Goal: Task Accomplishment & Management: Complete application form

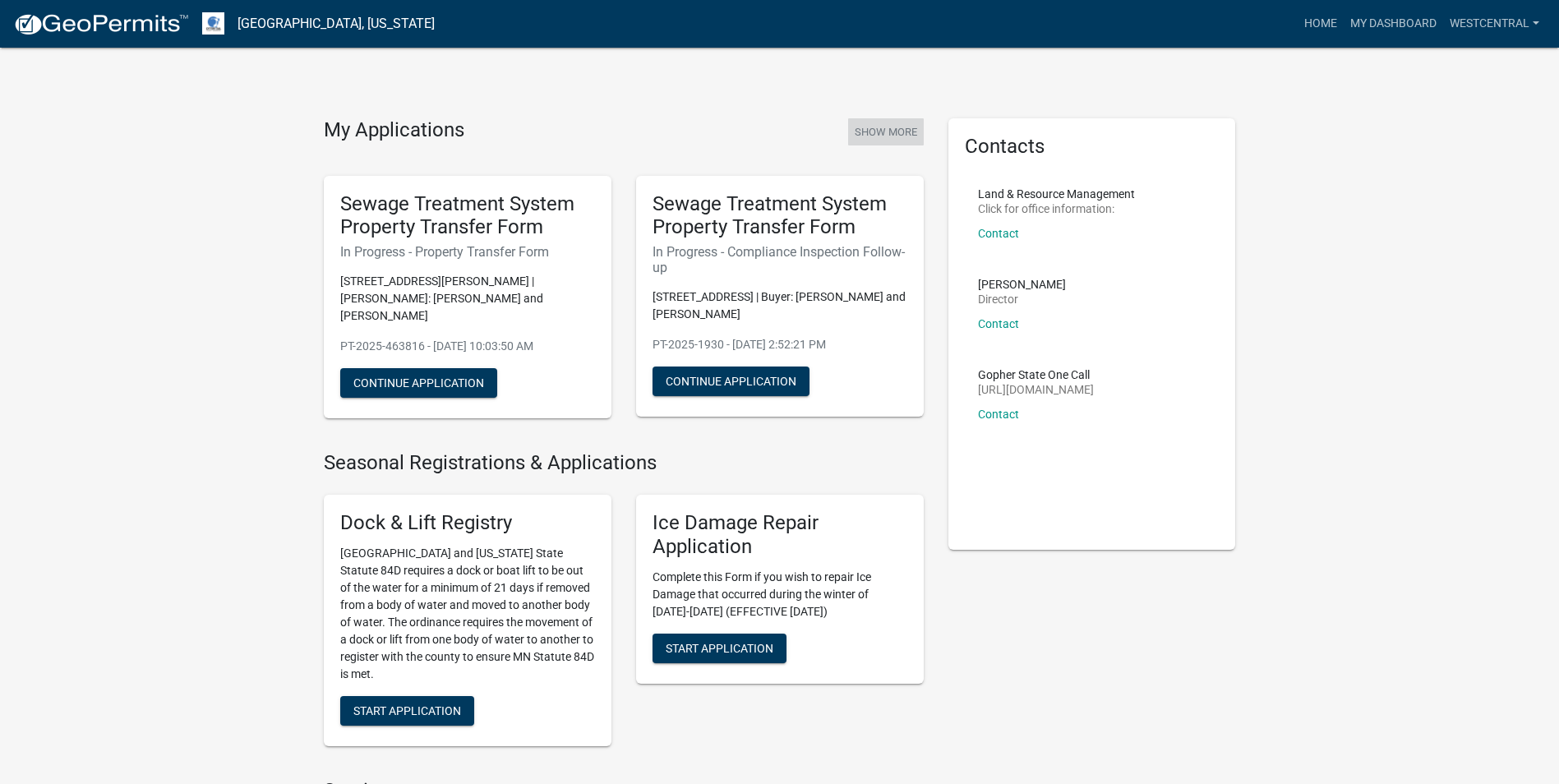
click at [908, 133] on button "Show More" at bounding box center [886, 132] width 76 height 27
click at [889, 126] on button "Show More" at bounding box center [886, 132] width 76 height 27
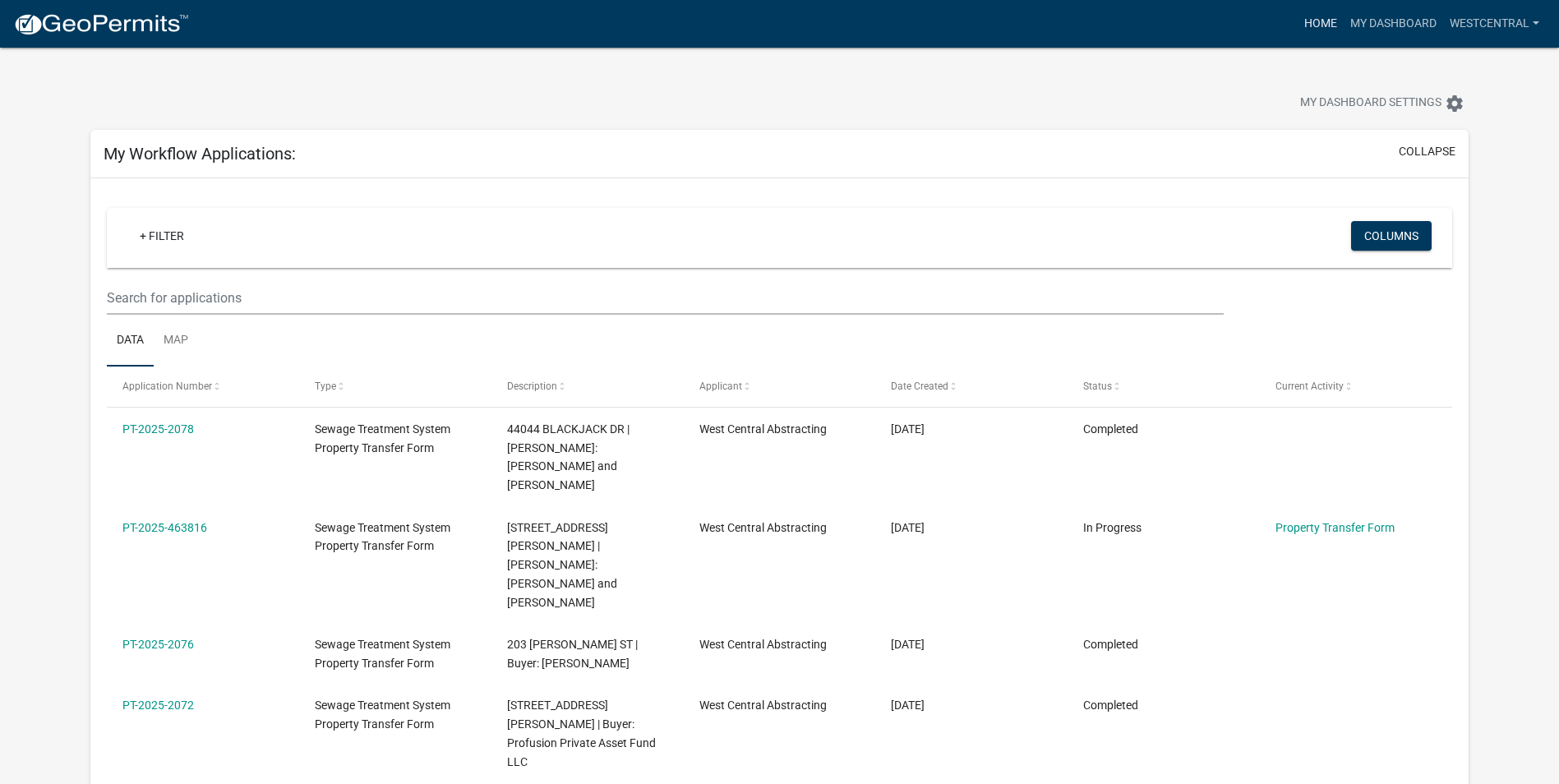
click at [1323, 20] on link "Home" at bounding box center [1321, 24] width 46 height 31
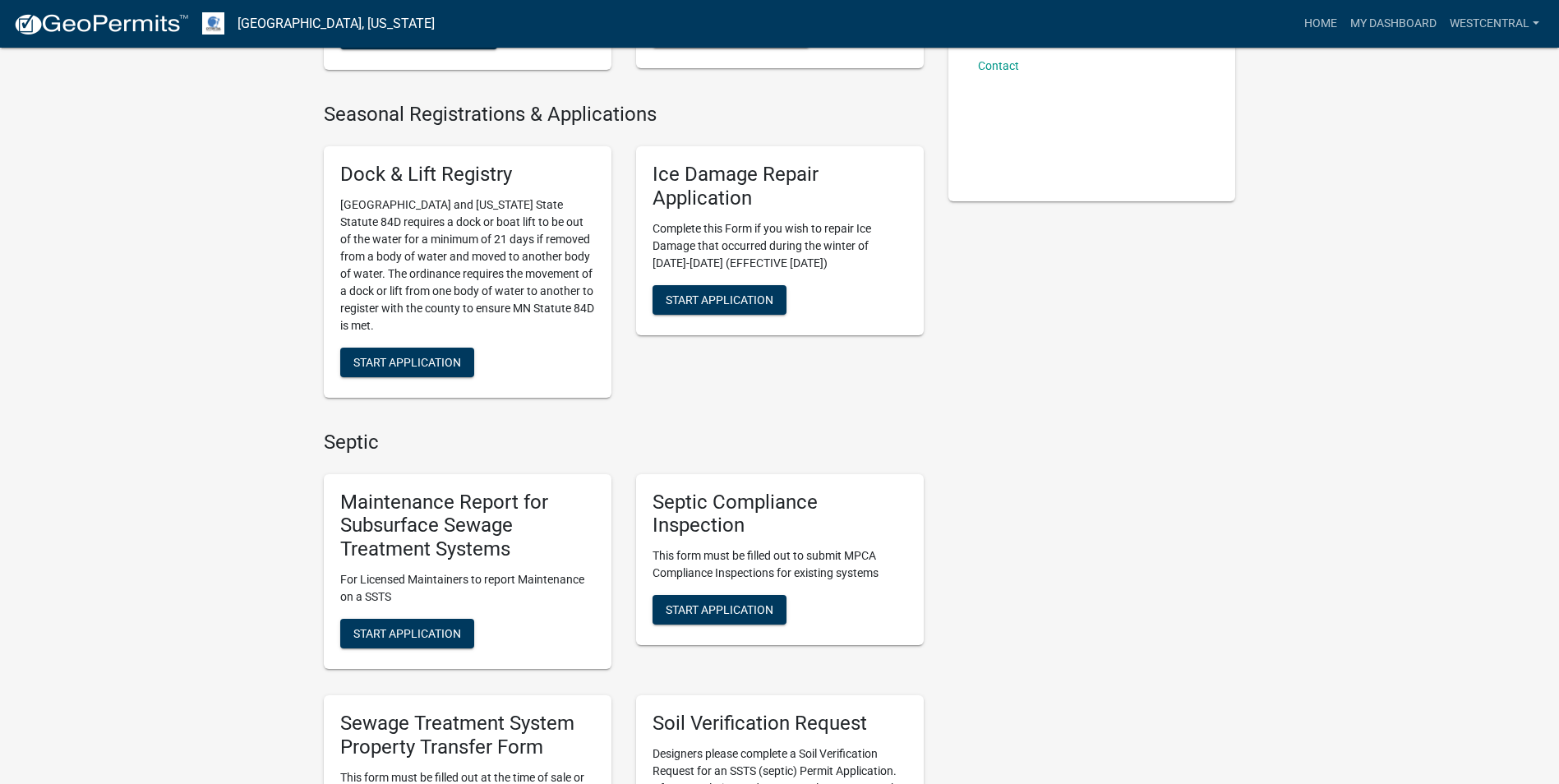
scroll to position [493, 0]
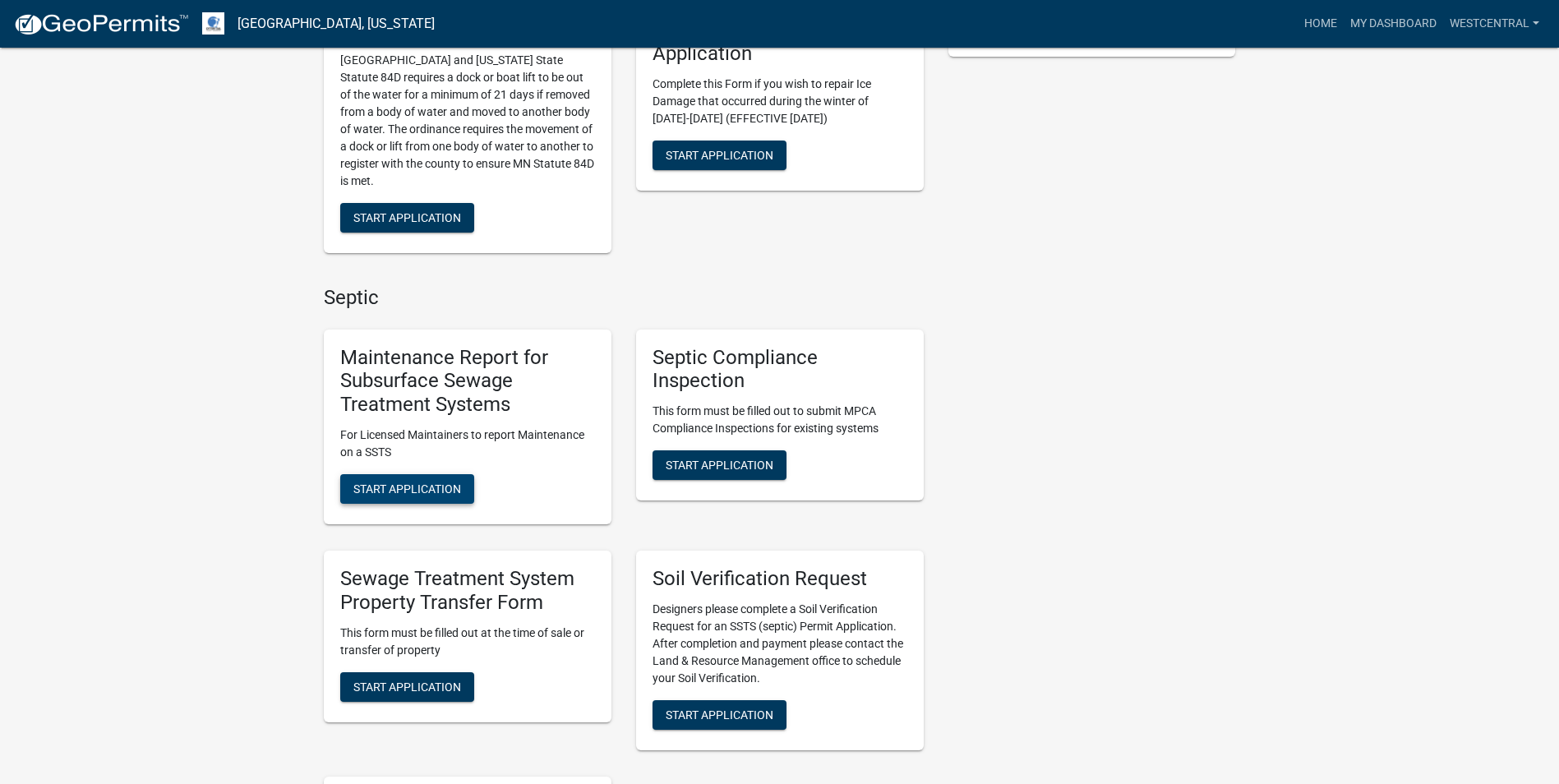
click at [405, 488] on span "Start Application" at bounding box center [407, 489] width 107 height 13
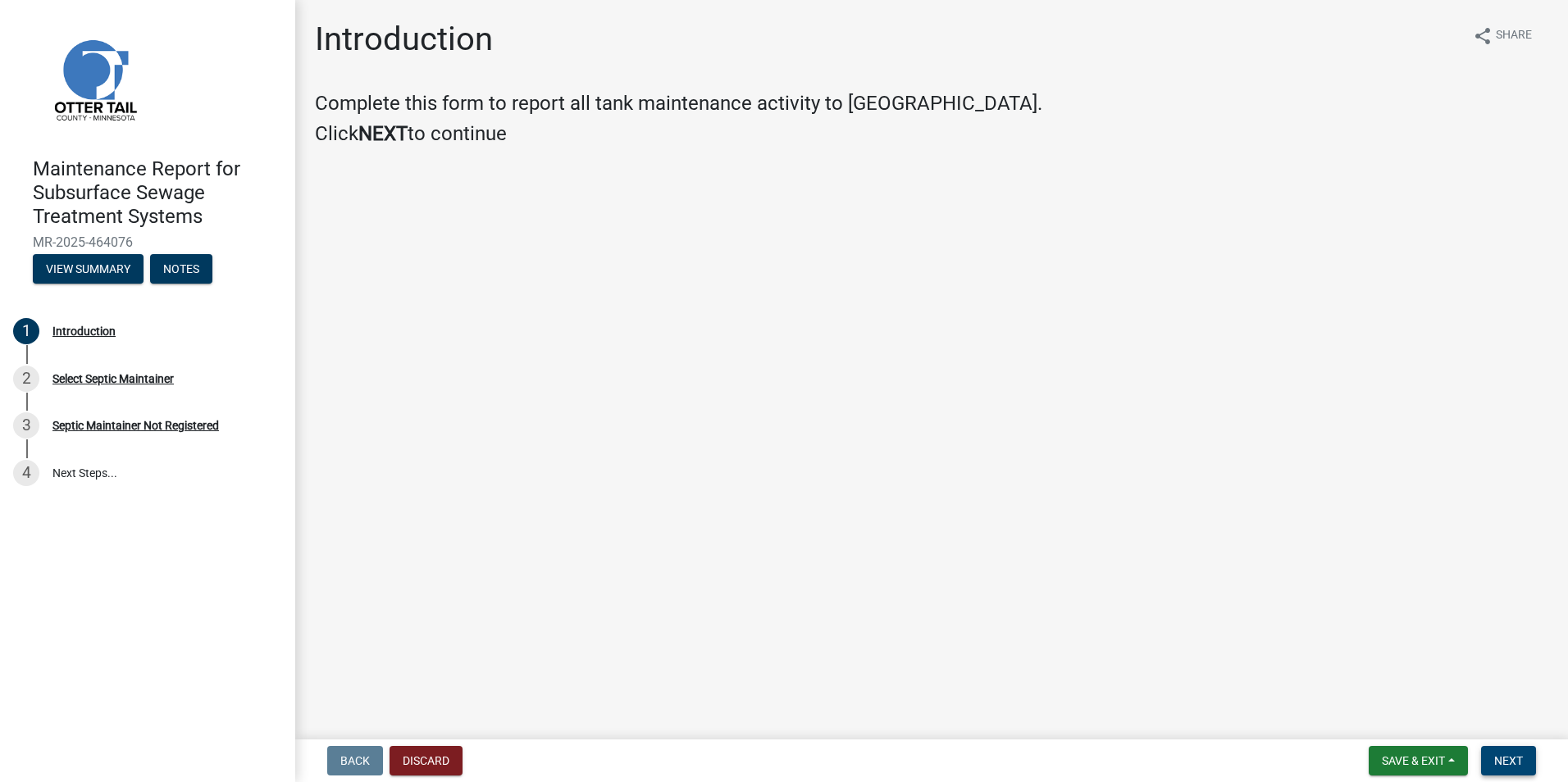
click at [1512, 761] on span "Next" at bounding box center [1509, 760] width 29 height 13
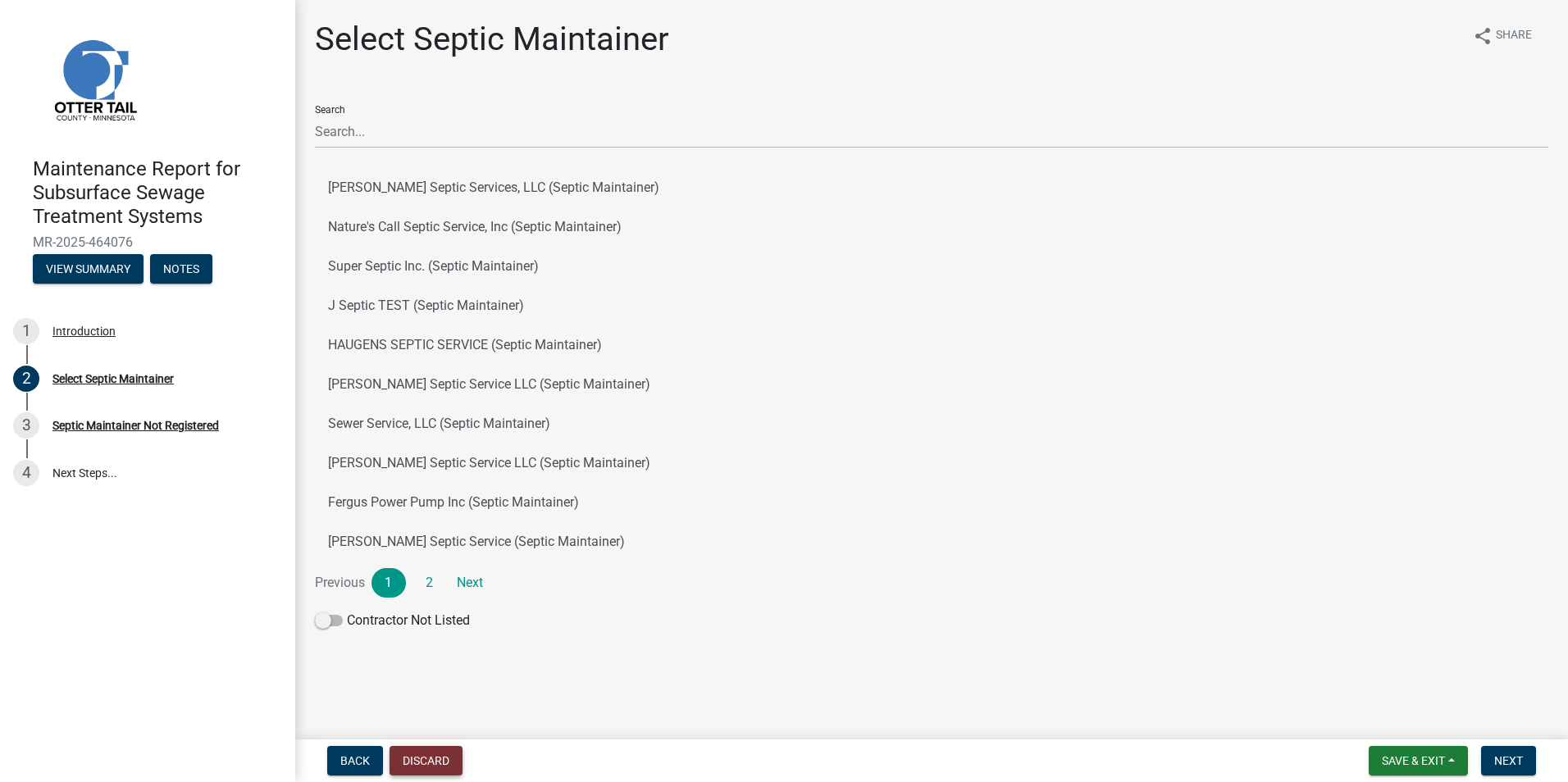
click at [438, 769] on button "Discard" at bounding box center [426, 760] width 73 height 30
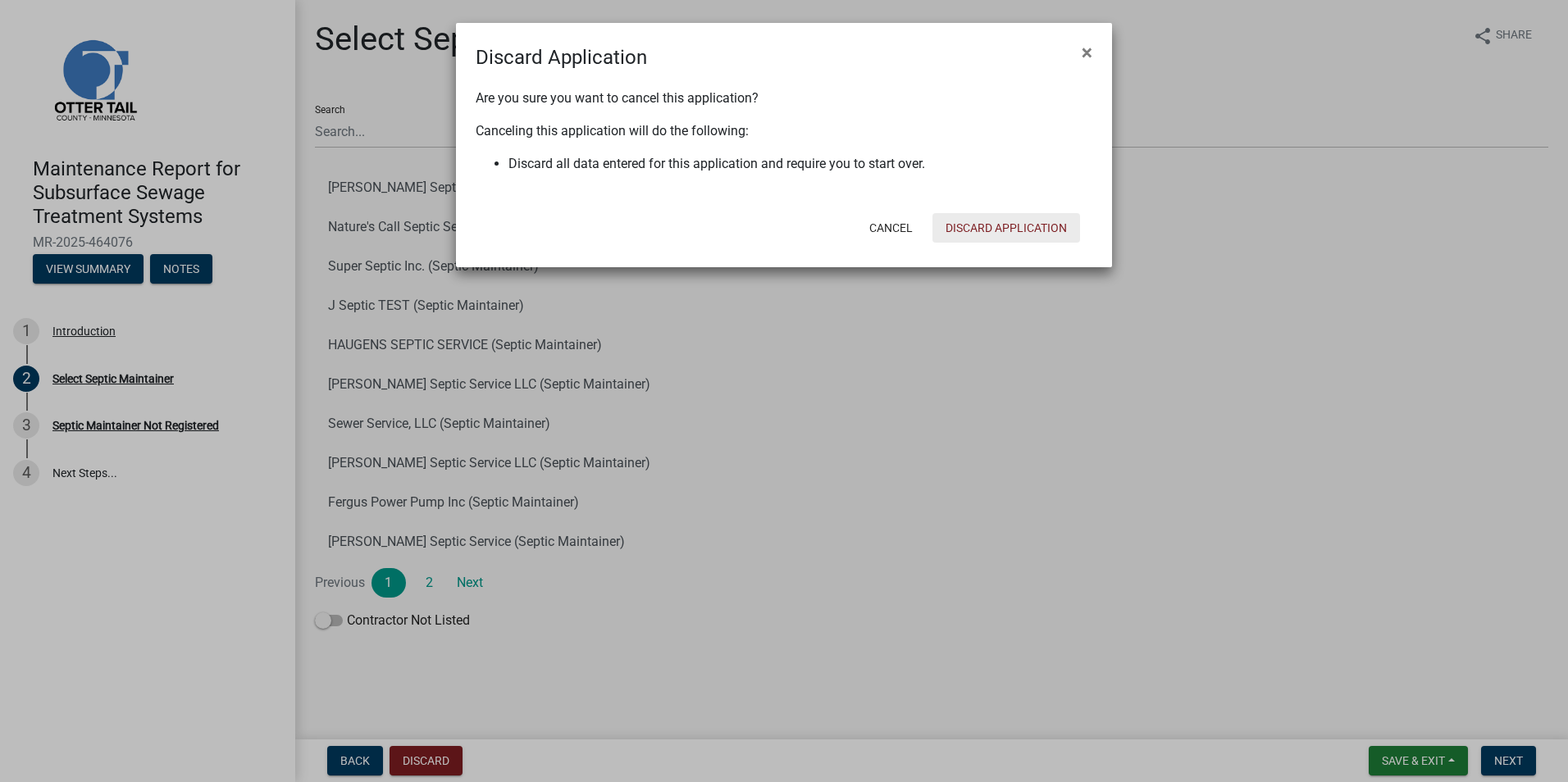
click at [994, 222] on button "Discard Application" at bounding box center [1007, 228] width 148 height 30
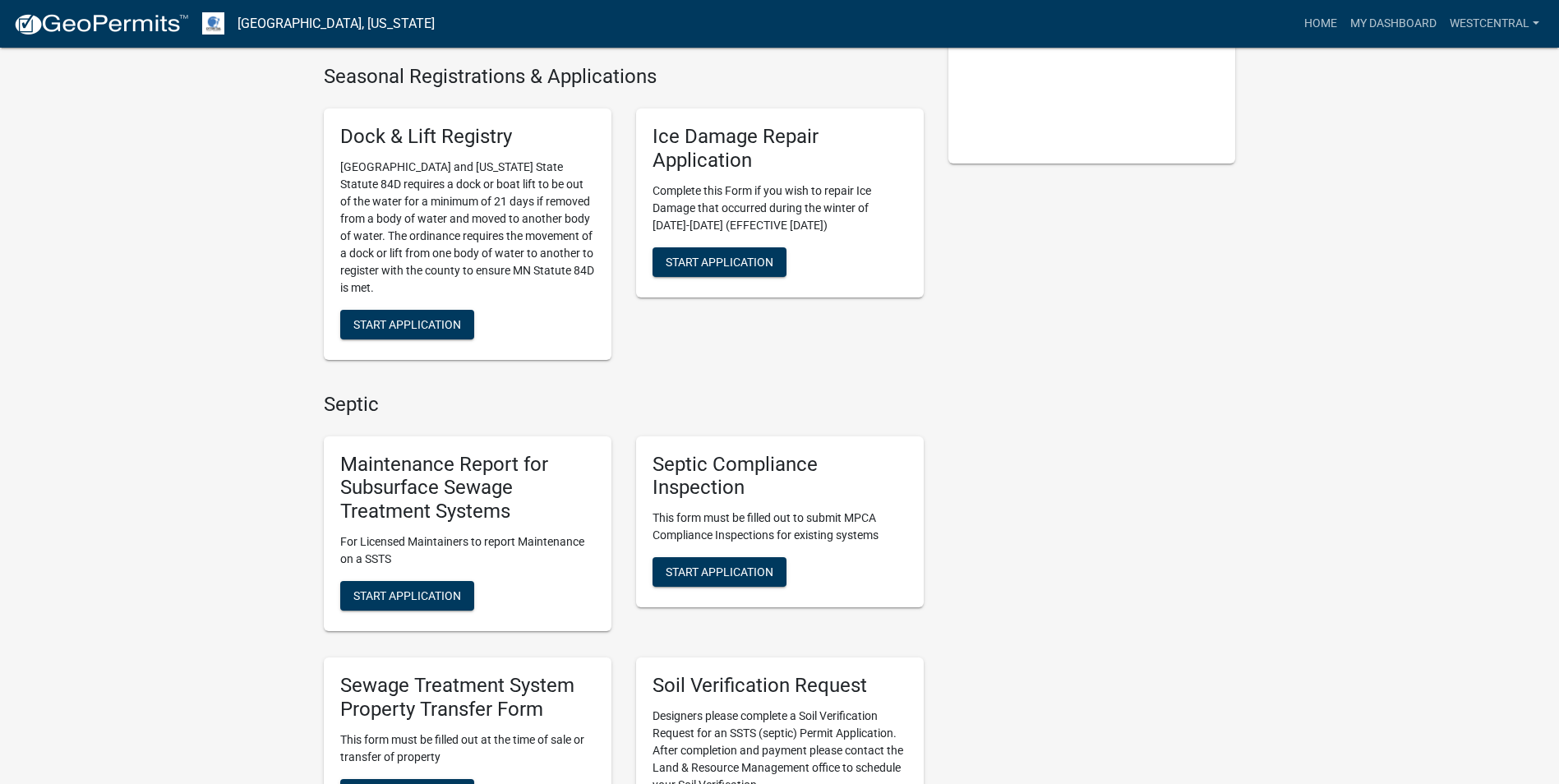
scroll to position [493, 0]
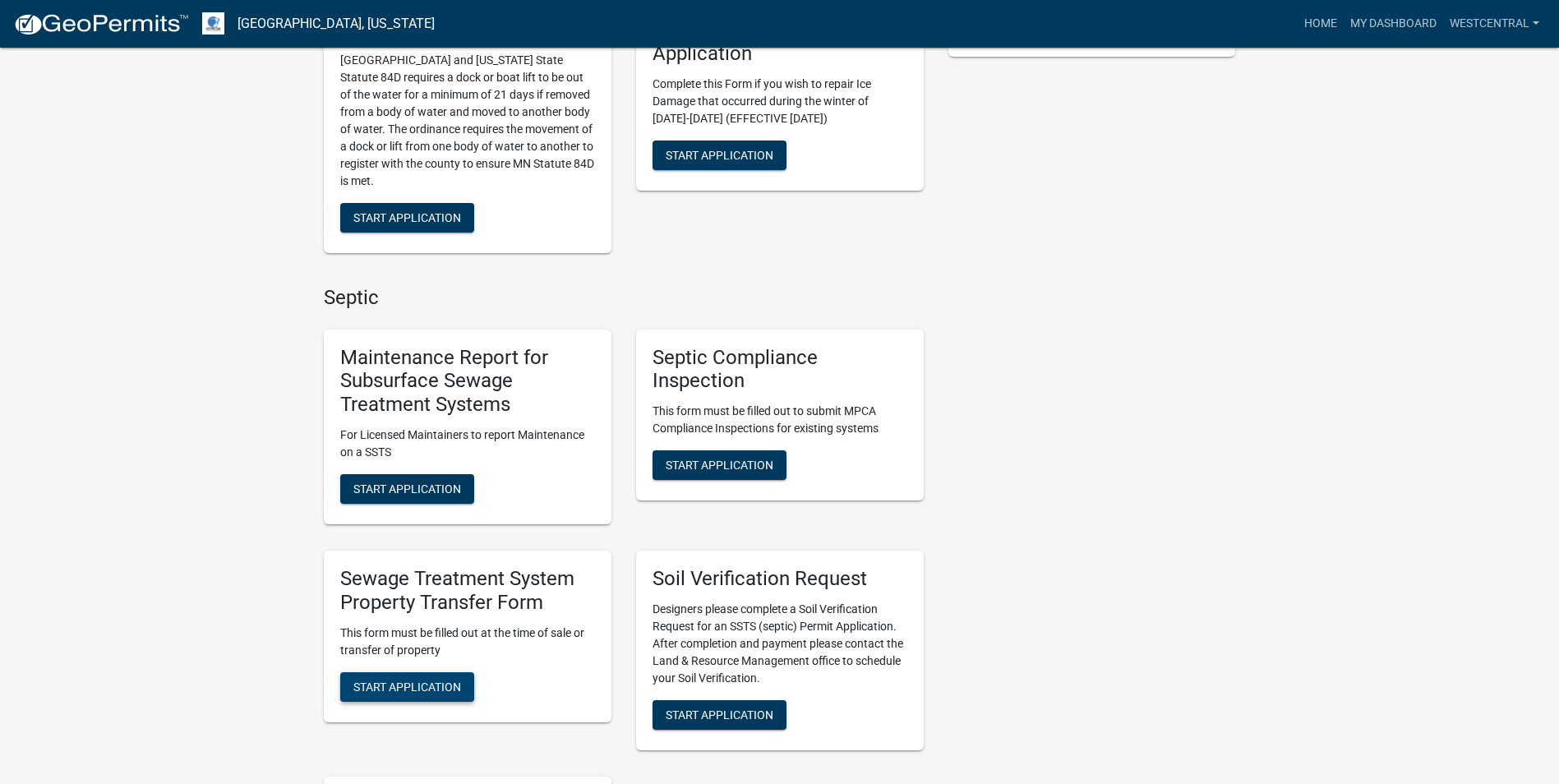
click at [419, 684] on span "Start Application" at bounding box center [407, 685] width 107 height 13
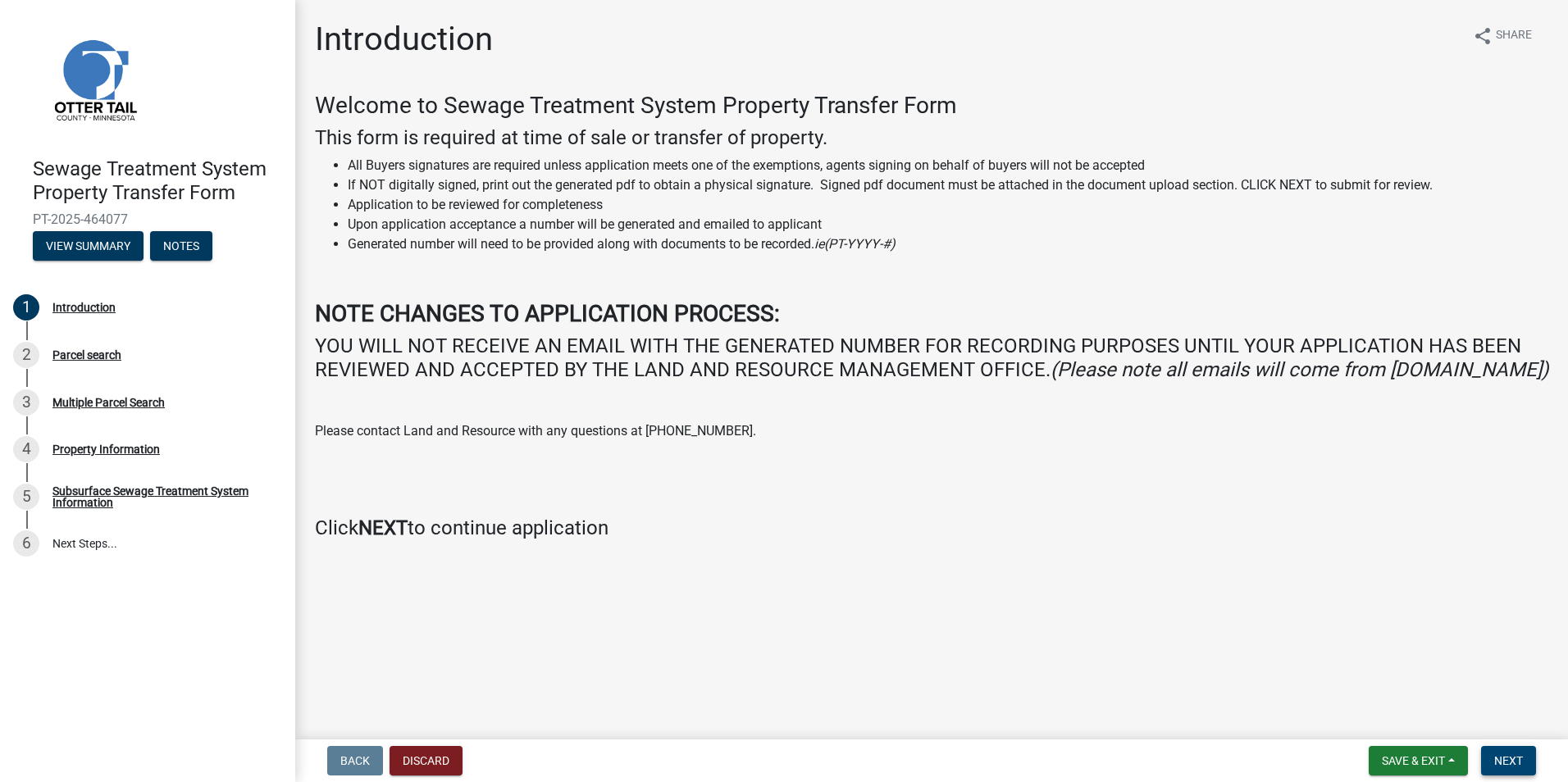
click at [1510, 765] on span "Next" at bounding box center [1509, 760] width 29 height 13
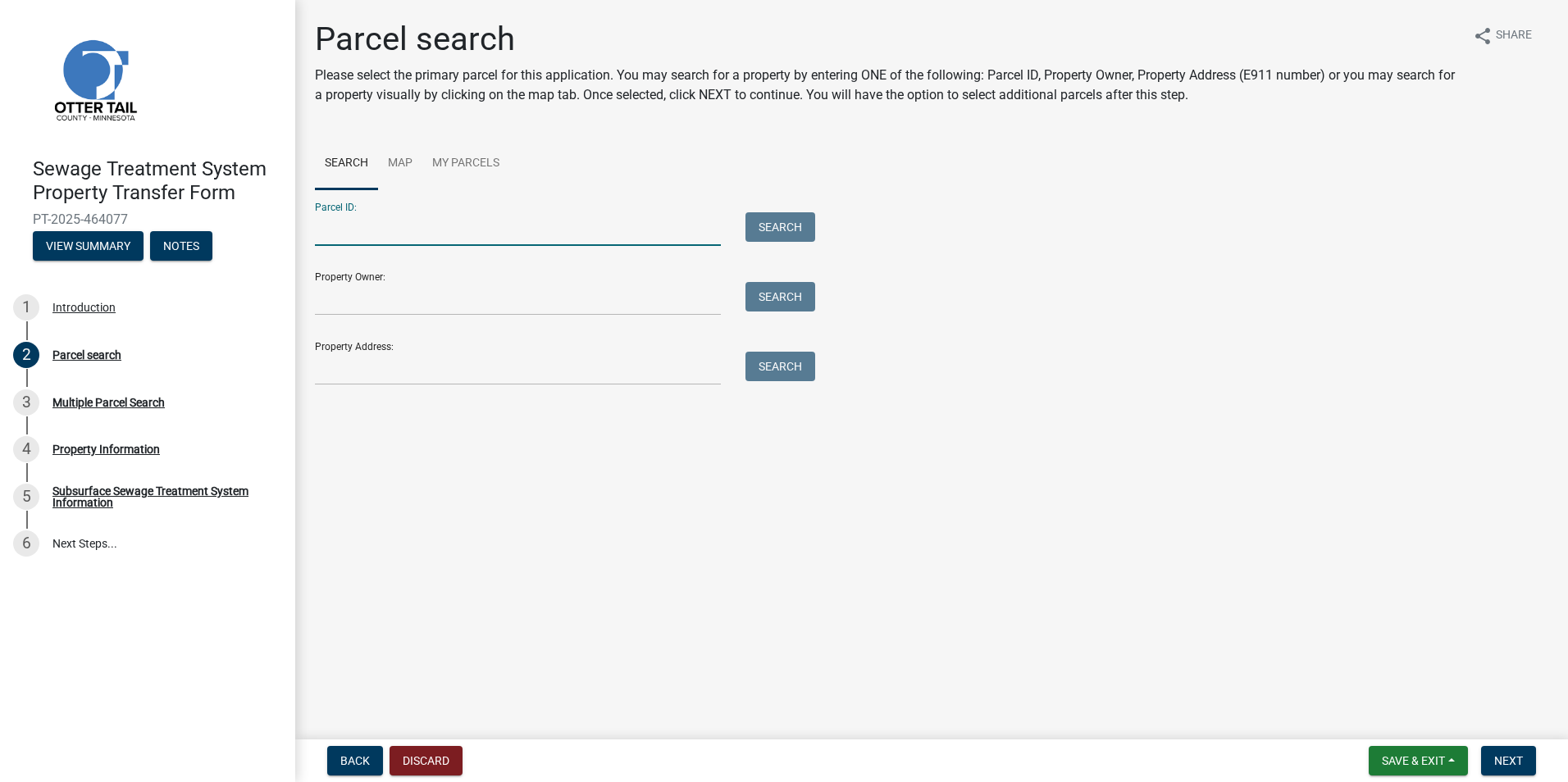
drag, startPoint x: 339, startPoint y: 233, endPoint x: 364, endPoint y: 237, distance: 25.3
click at [339, 233] on input "Parcel ID:" at bounding box center [518, 229] width 406 height 34
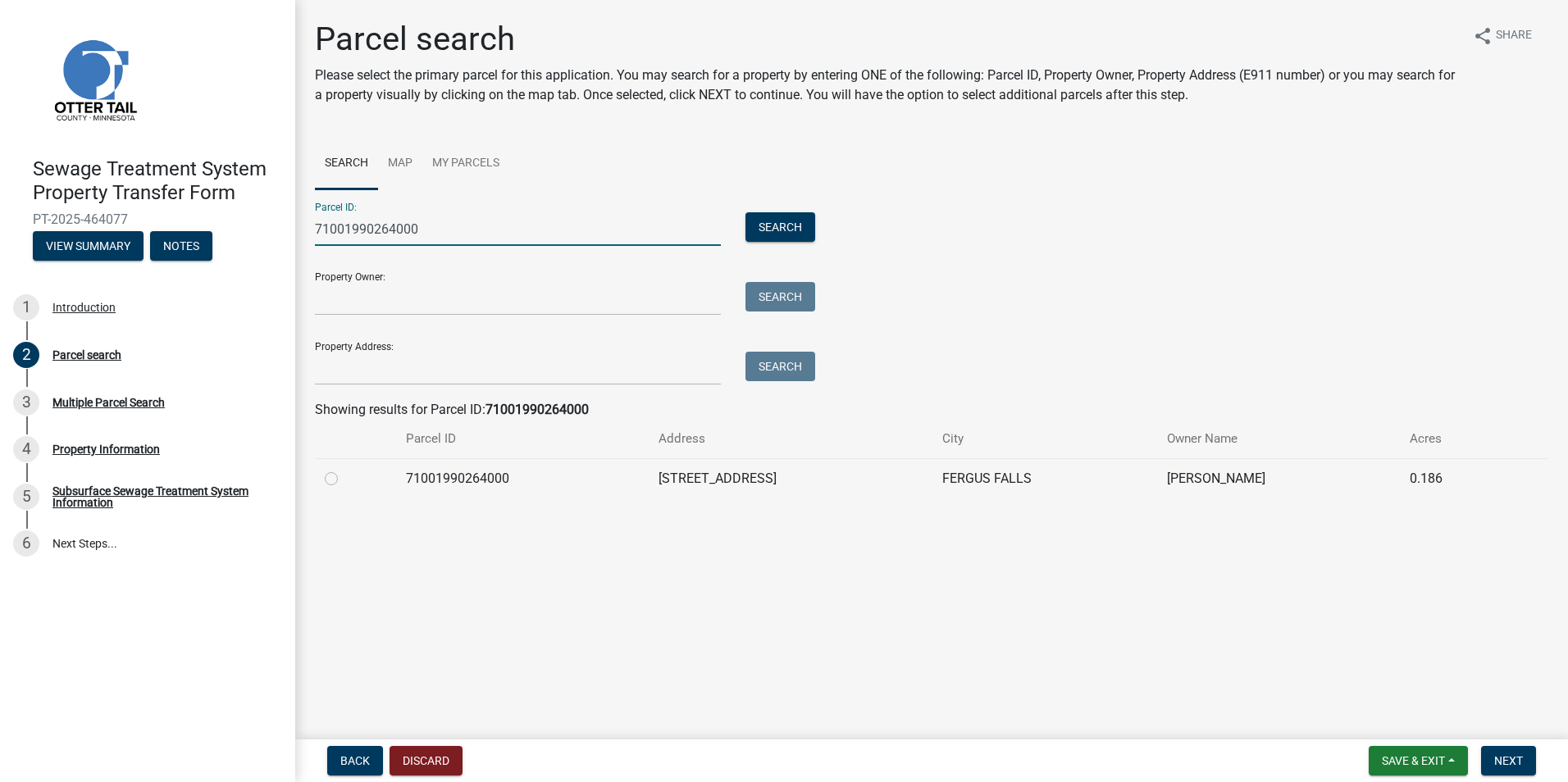
type input "71001990264000"
click at [344, 469] on label at bounding box center [344, 469] width 0 height 0
click at [344, 480] on input "radio" at bounding box center [349, 474] width 11 height 11
radio input "true"
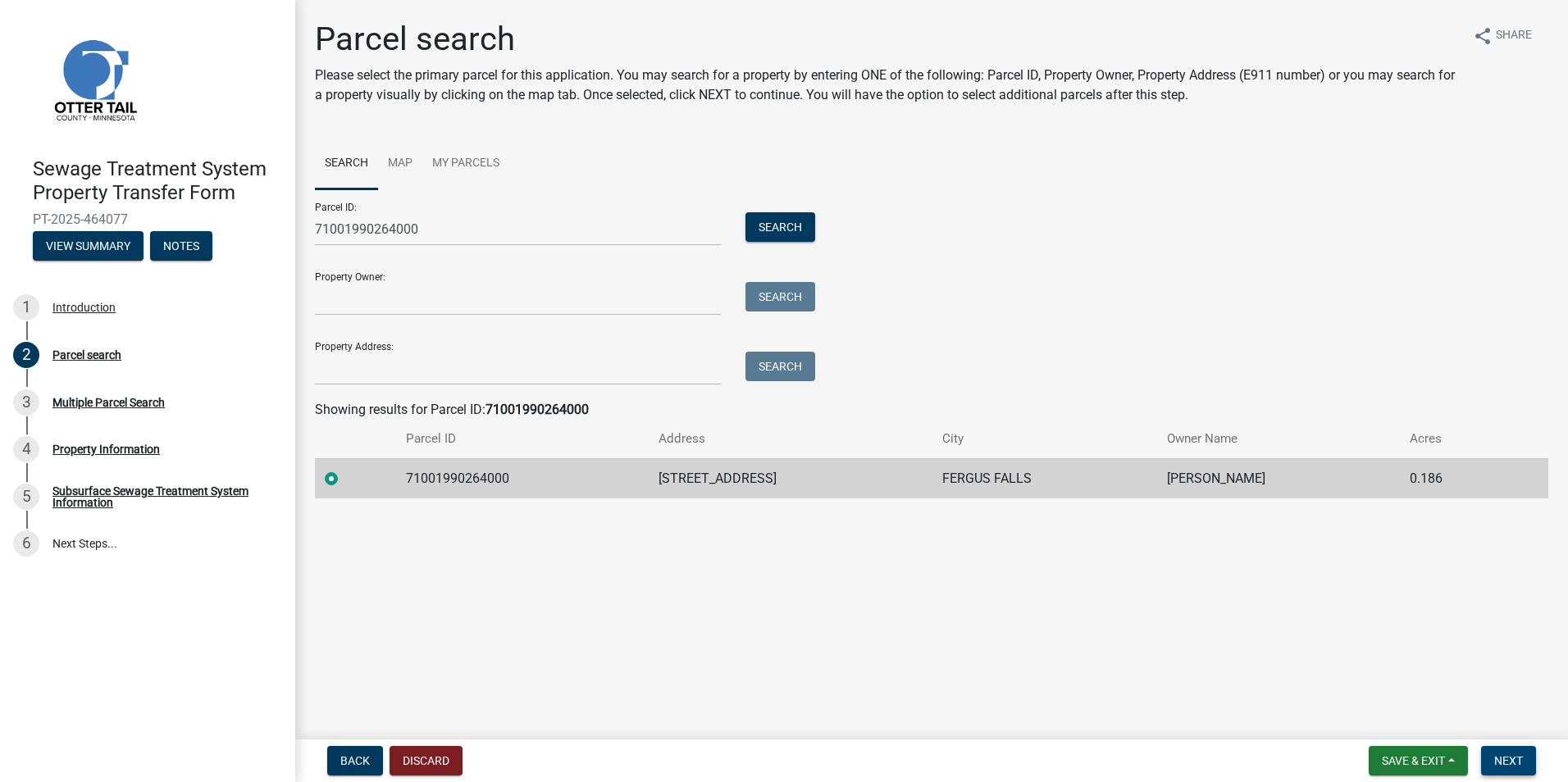
click at [1511, 754] on span "Next" at bounding box center [1509, 760] width 29 height 13
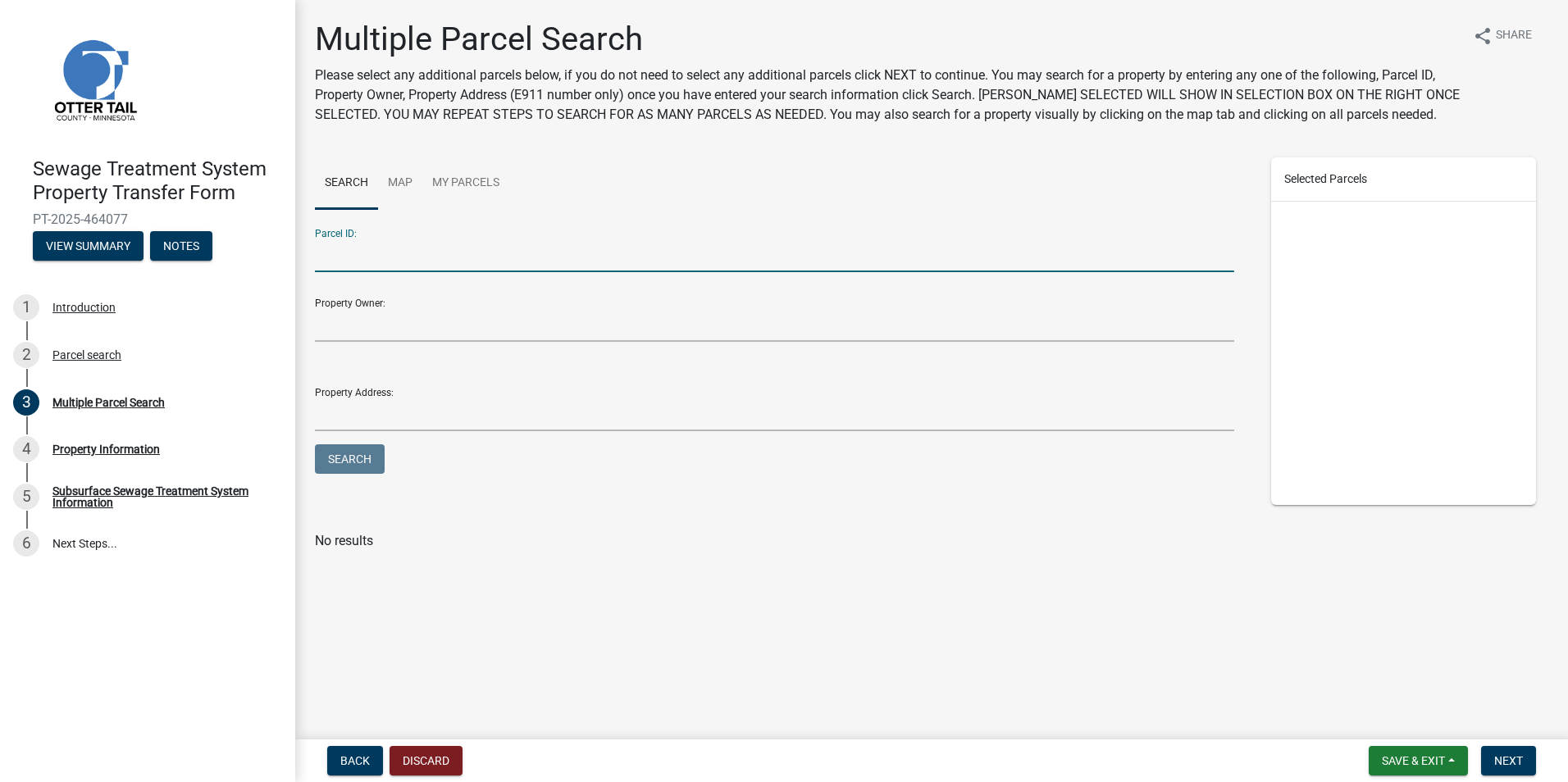
drag, startPoint x: 326, startPoint y: 256, endPoint x: 632, endPoint y: 256, distance: 306.0
click at [326, 256] on input "Parcel ID:" at bounding box center [775, 256] width 919 height 34
type input "71001990269001"
click at [333, 459] on button "Search" at bounding box center [350, 459] width 70 height 30
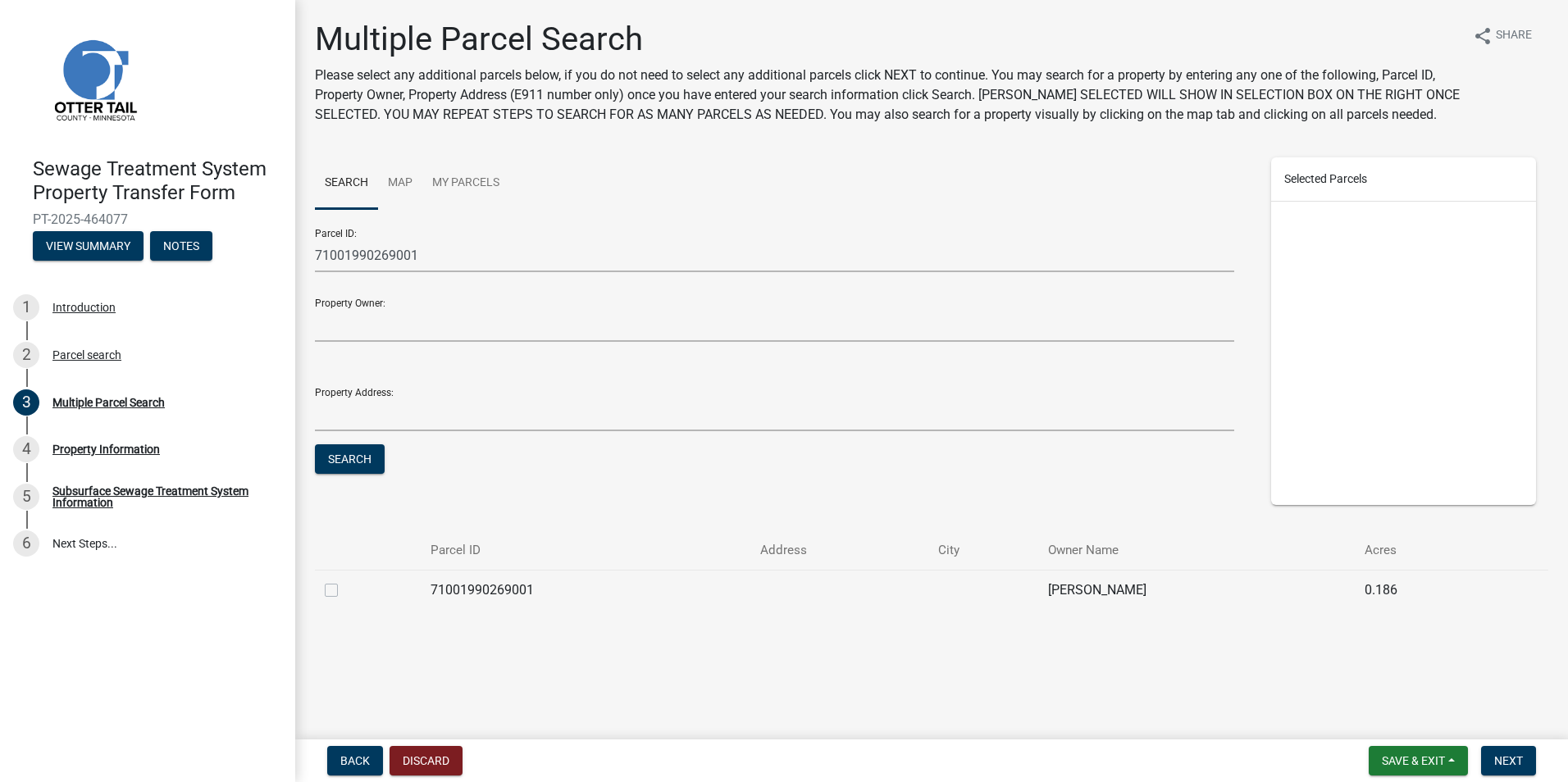
click at [344, 580] on label at bounding box center [344, 580] width 0 height 0
click at [344, 588] on input "checkbox" at bounding box center [349, 585] width 11 height 11
checkbox input "true"
click at [1491, 761] on button "Next" at bounding box center [1508, 760] width 55 height 30
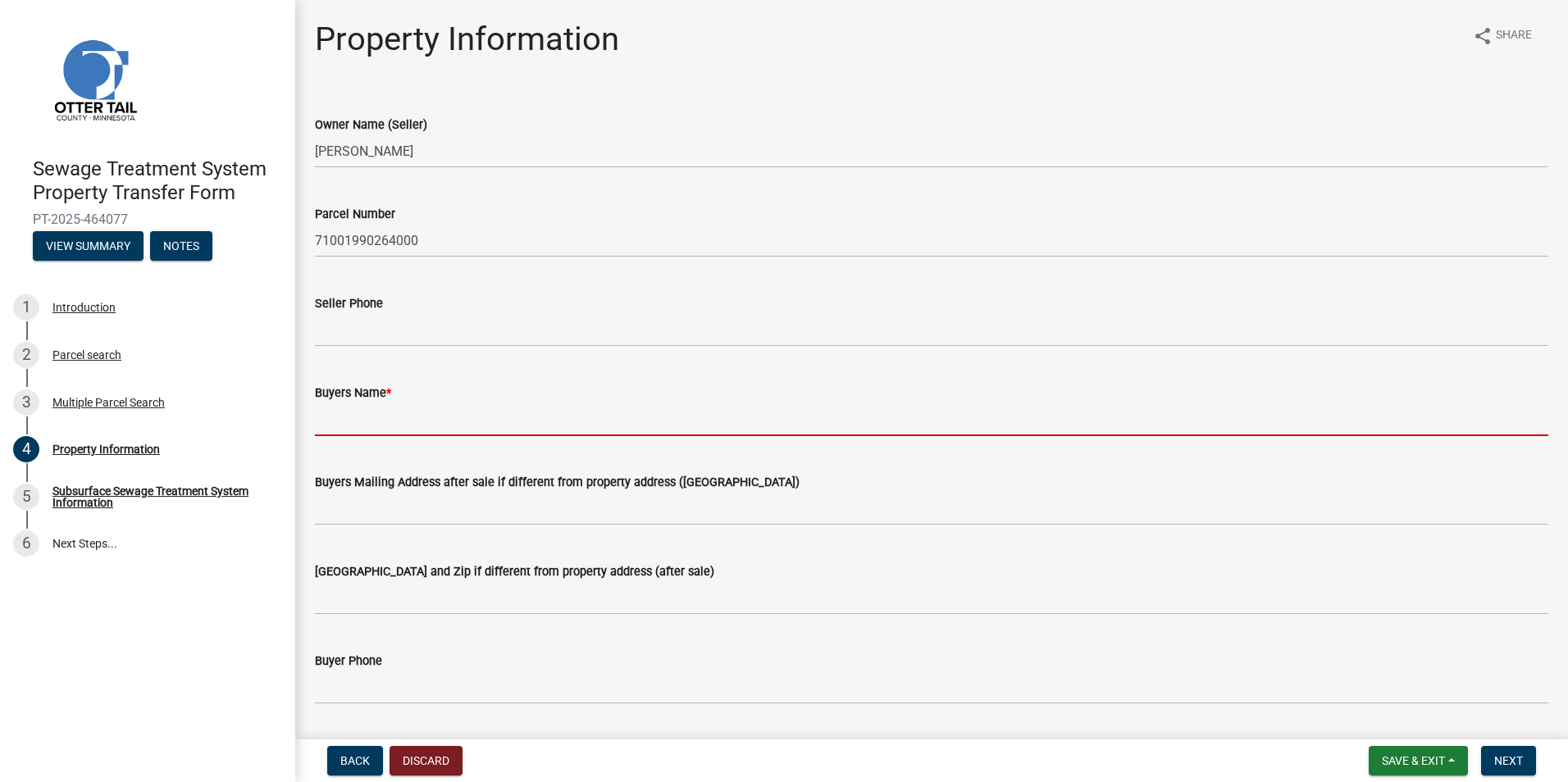
click at [355, 422] on input "Buyers Name *" at bounding box center [932, 419] width 1233 height 34
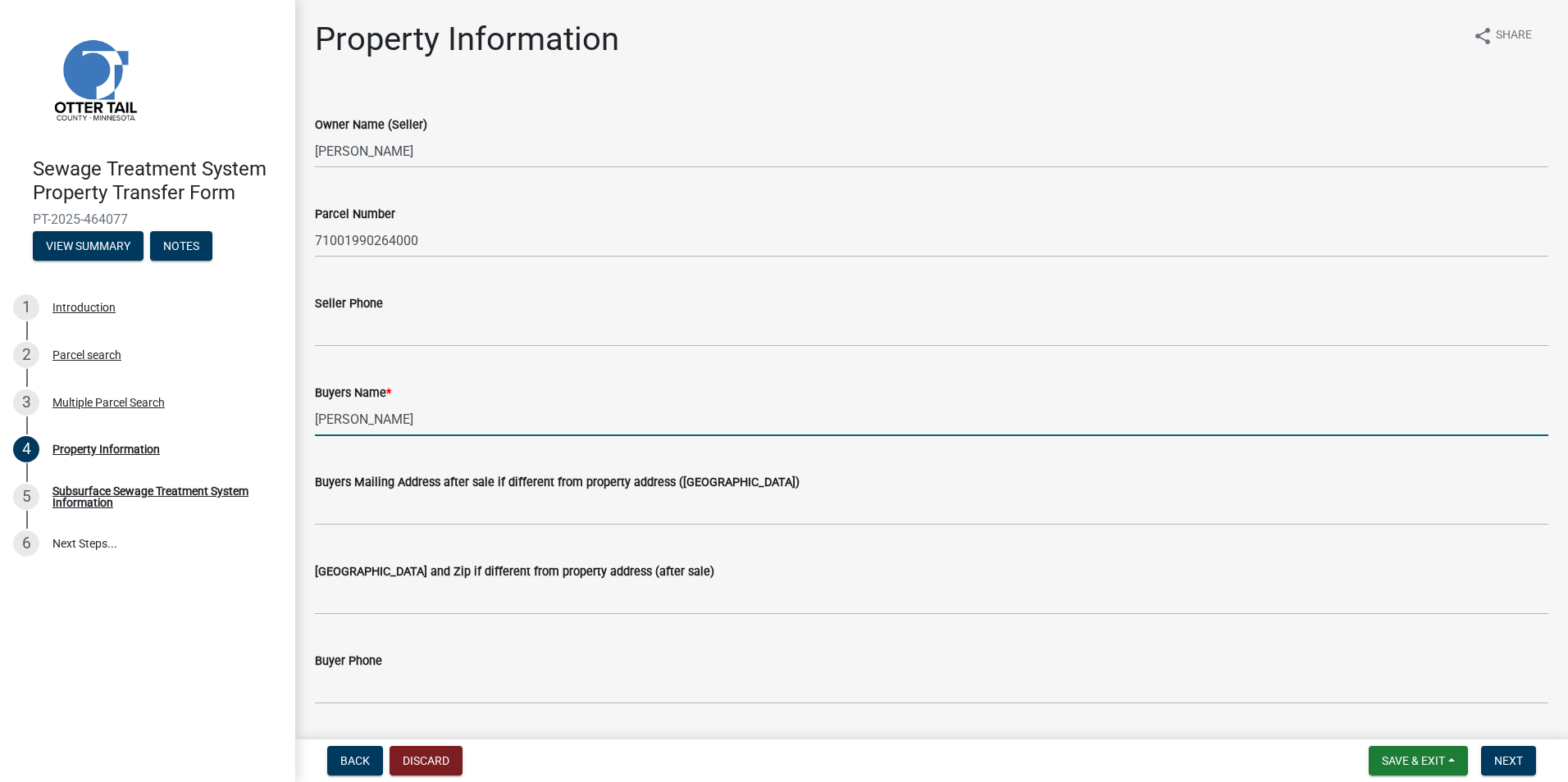
scroll to position [164, 0]
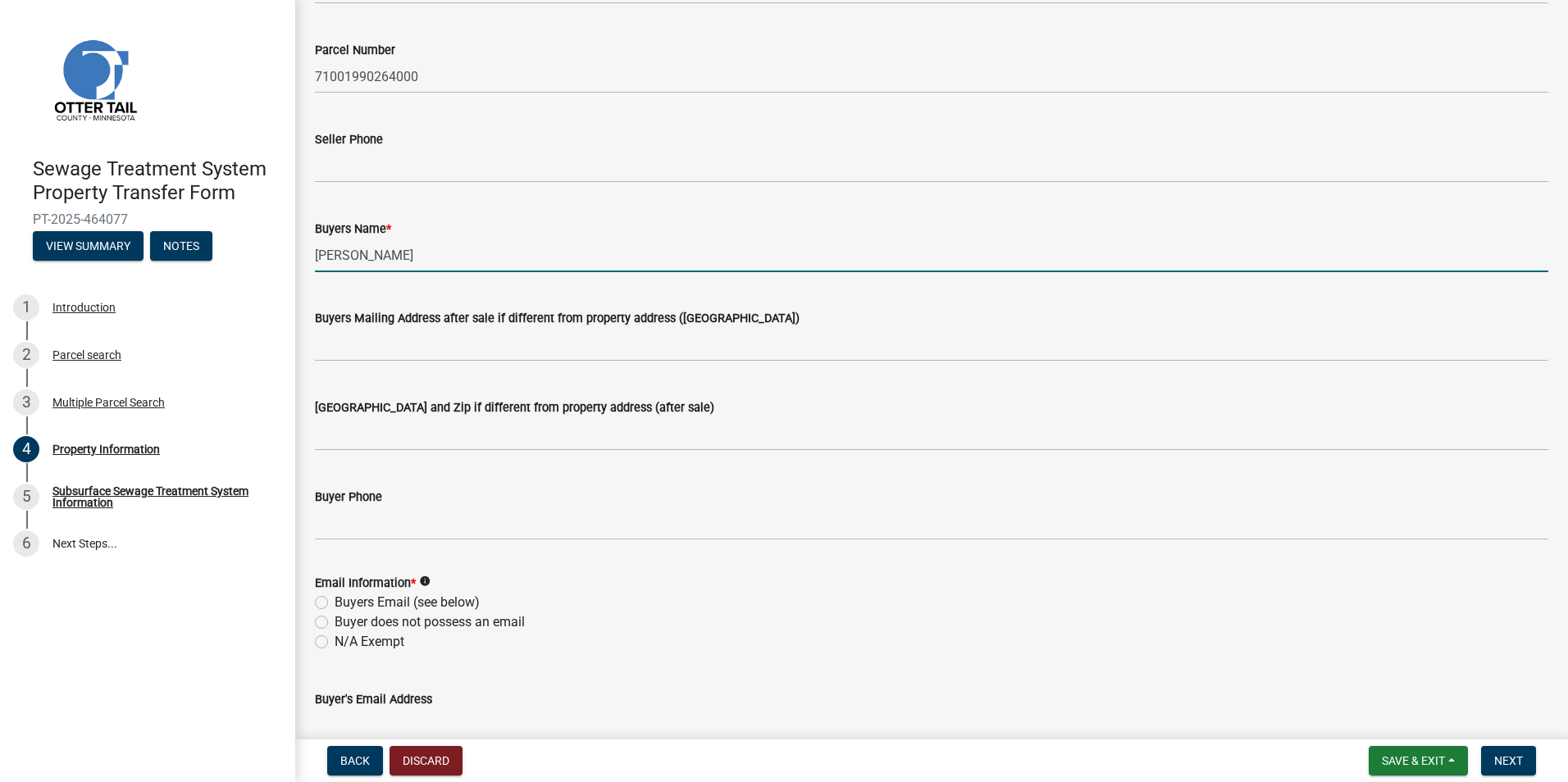
type input "Jared Dewey"
click at [335, 642] on label "N/A Exempt" at bounding box center [369, 641] width 70 height 20
click at [335, 642] on input "N/A Exempt" at bounding box center [340, 637] width 11 height 11
radio input "true"
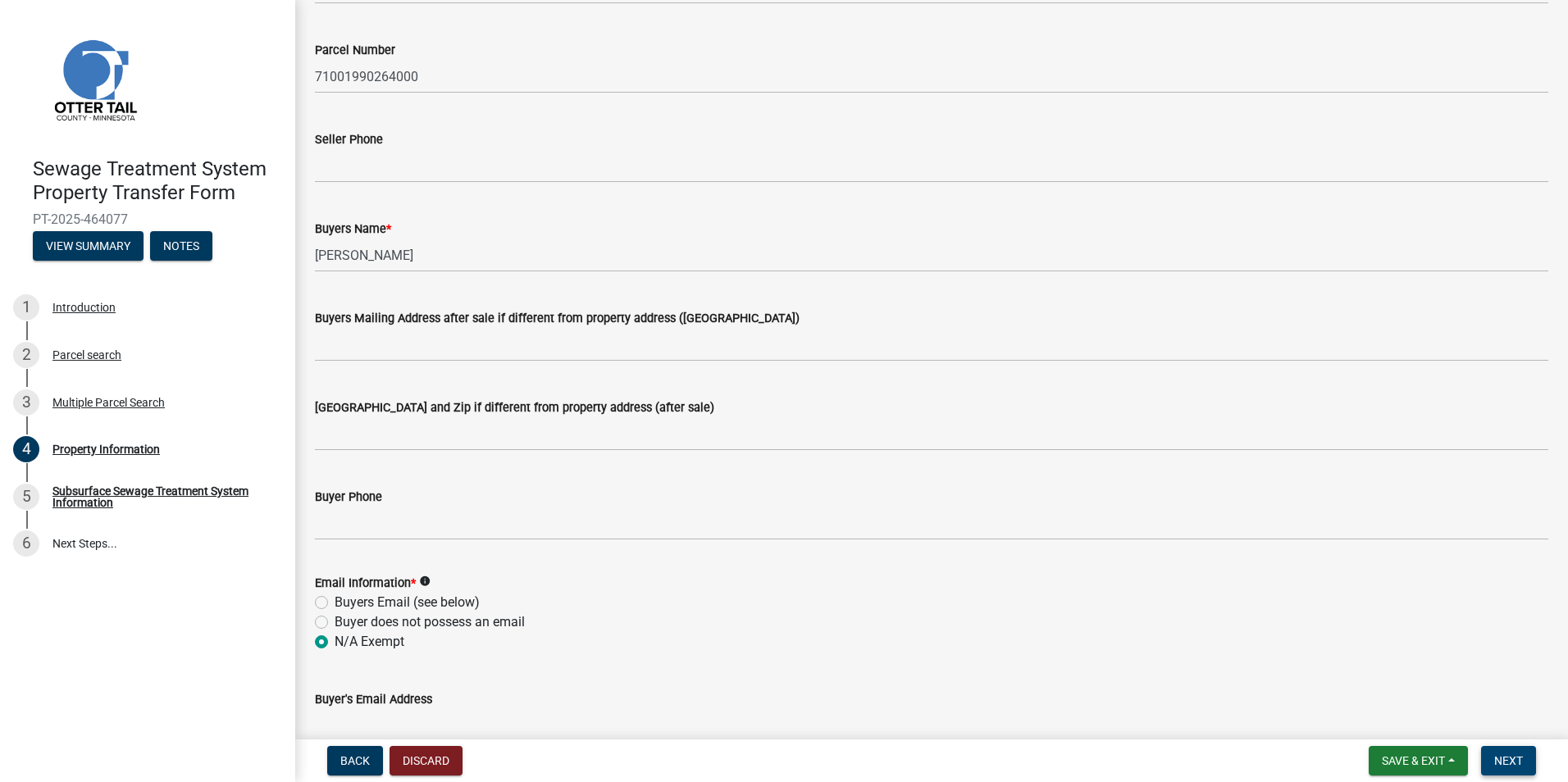
click at [1503, 762] on span "Next" at bounding box center [1509, 760] width 29 height 13
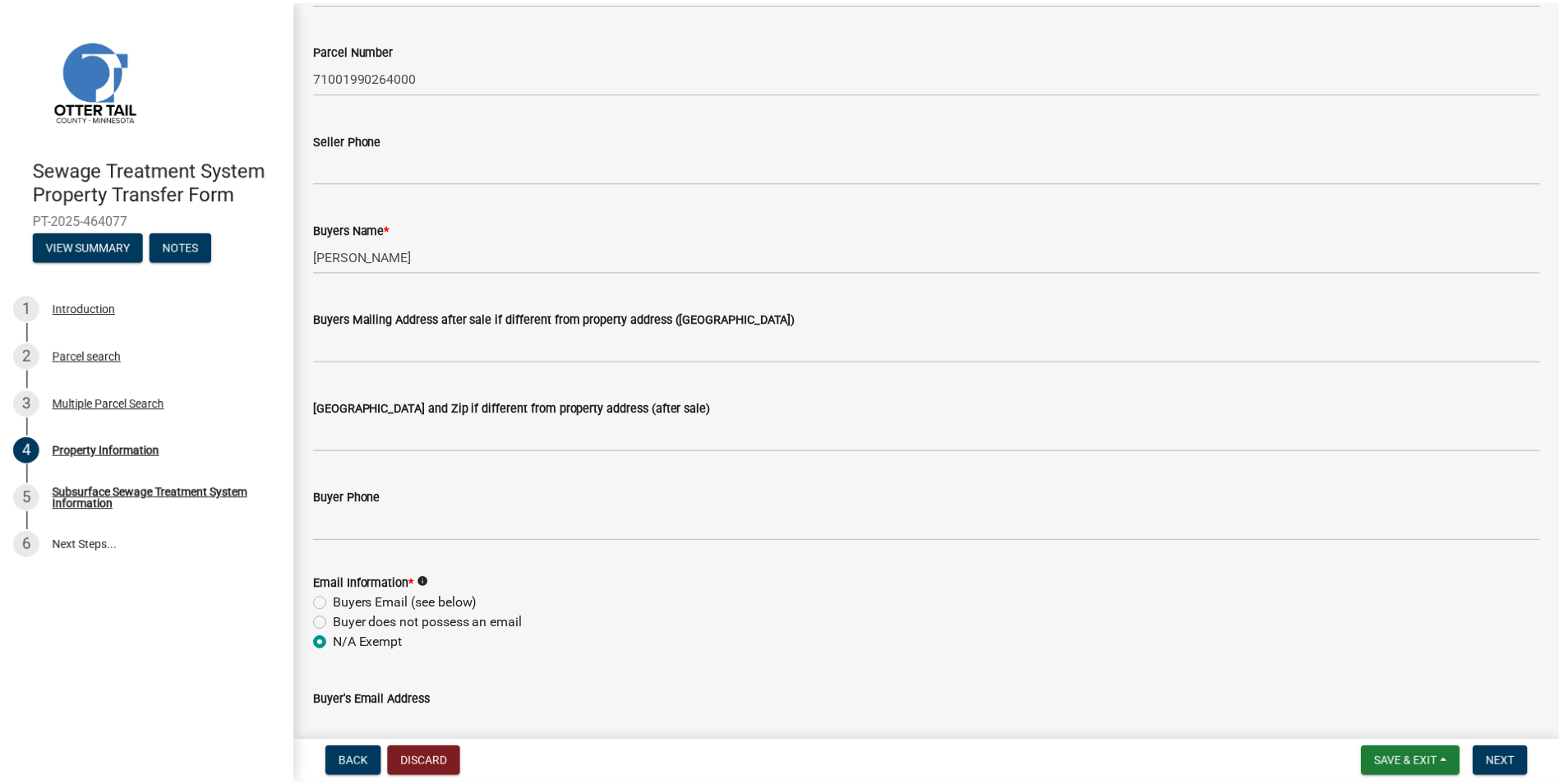
scroll to position [0, 0]
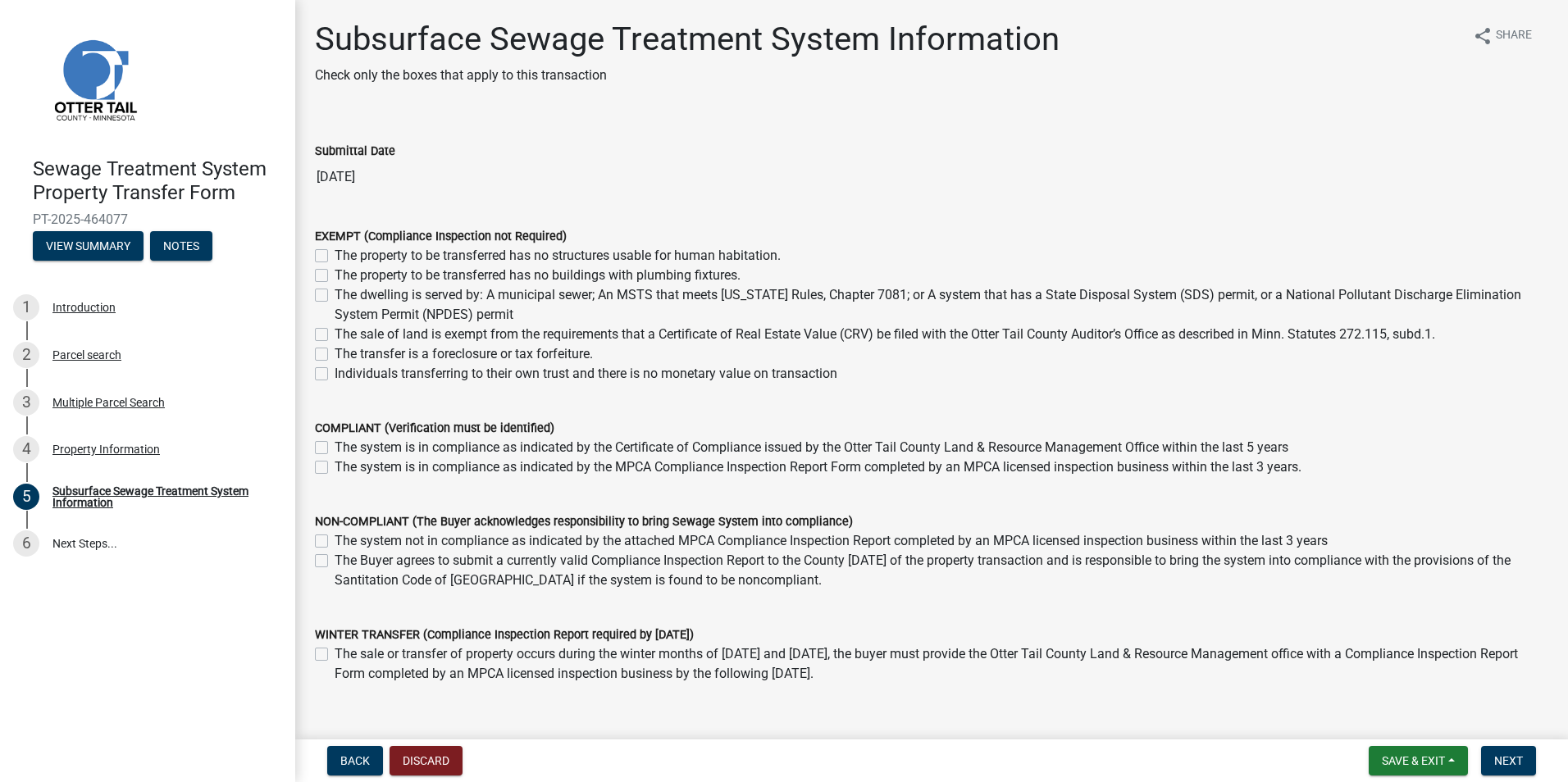
click at [335, 335] on label "The sale of land is exempt from the requirements that a Certificate of Real Est…" at bounding box center [885, 334] width 1101 height 20
click at [335, 335] on input "The sale of land is exempt from the requirements that a Certificate of Real Est…" at bounding box center [340, 329] width 11 height 11
checkbox input "true"
checkbox input "false"
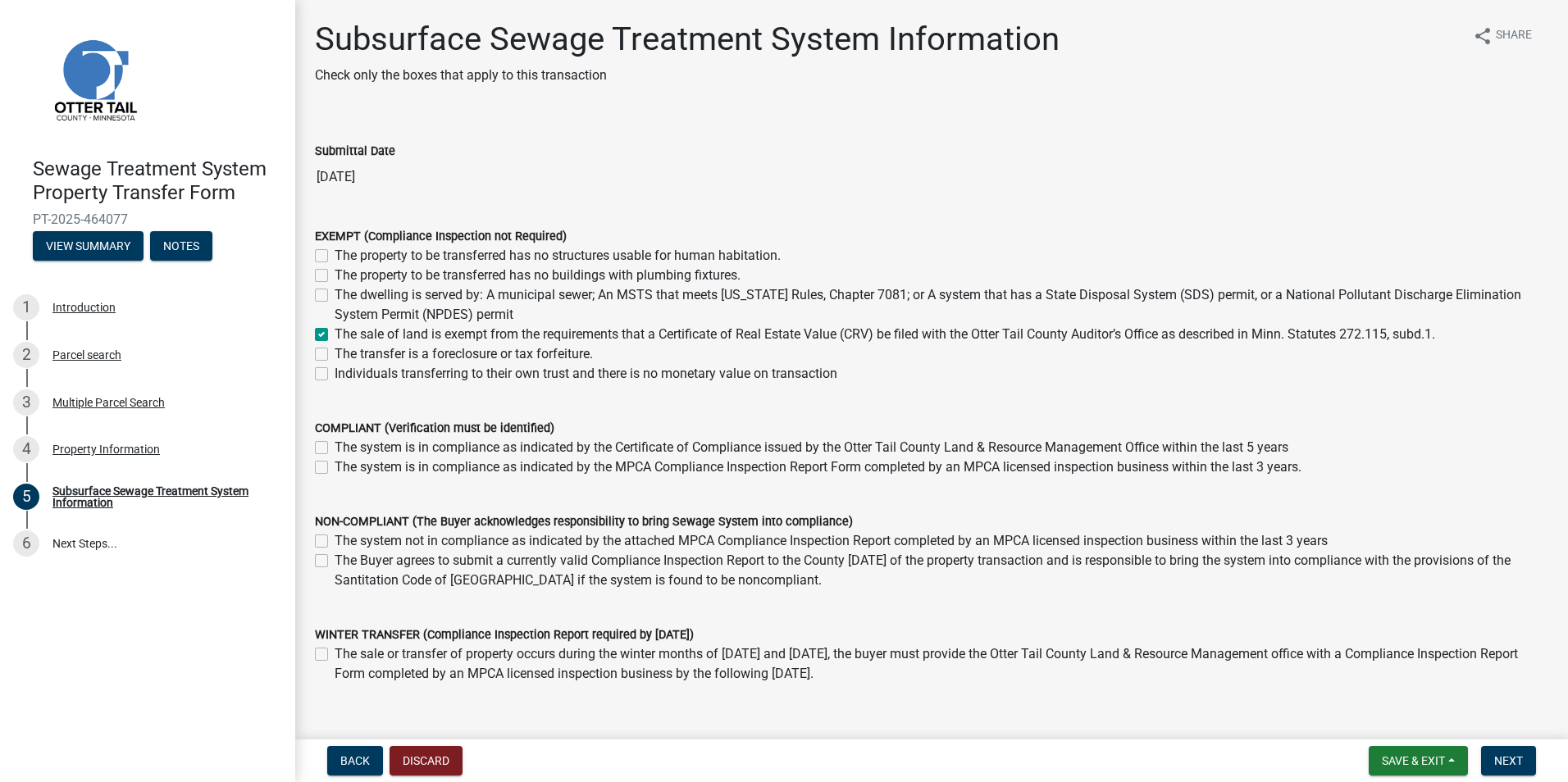
checkbox input "false"
checkbox input "true"
checkbox input "false"
click at [1496, 759] on span "Next" at bounding box center [1509, 760] width 29 height 13
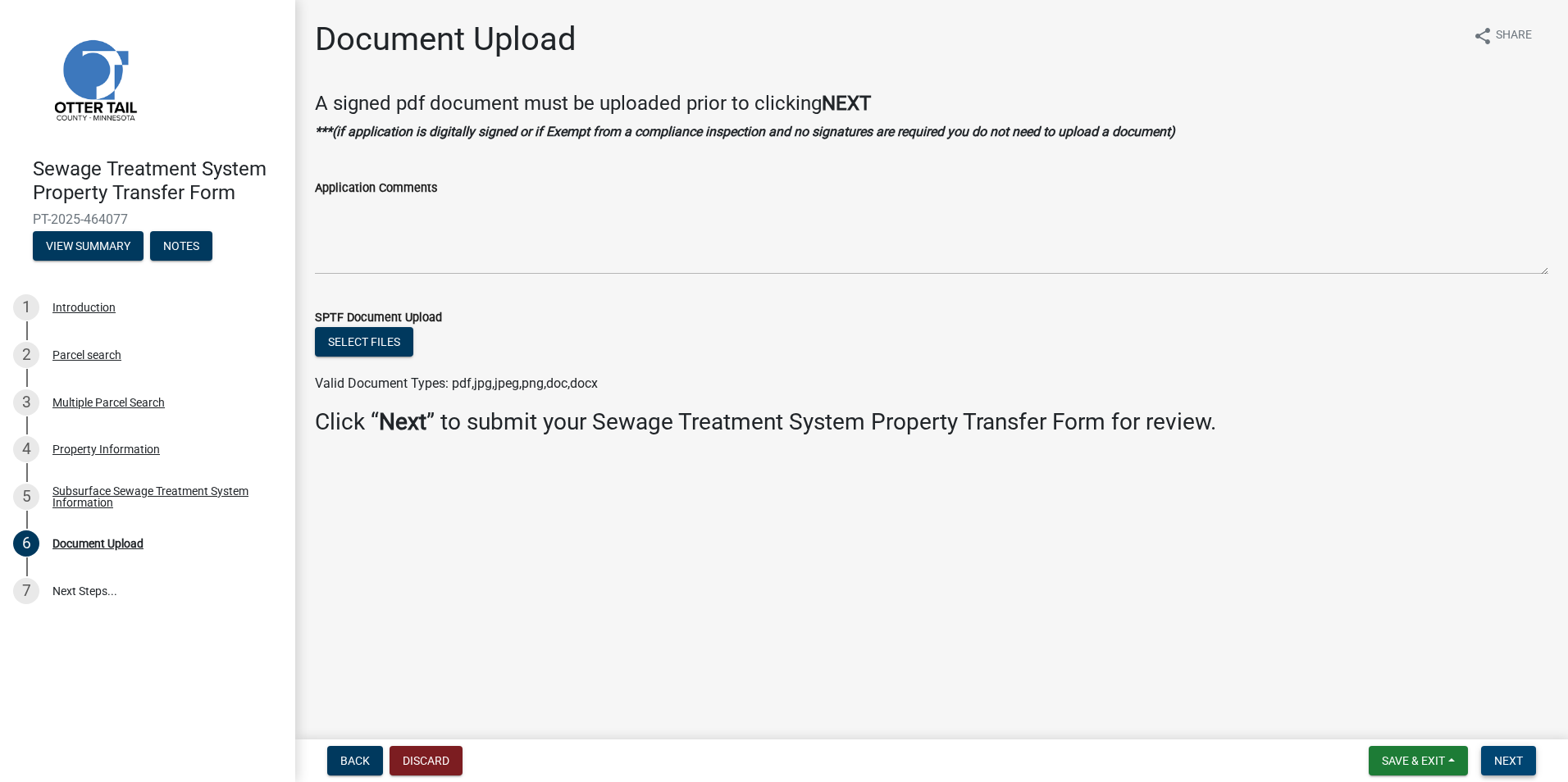
click at [1508, 767] on span "Next" at bounding box center [1509, 760] width 29 height 13
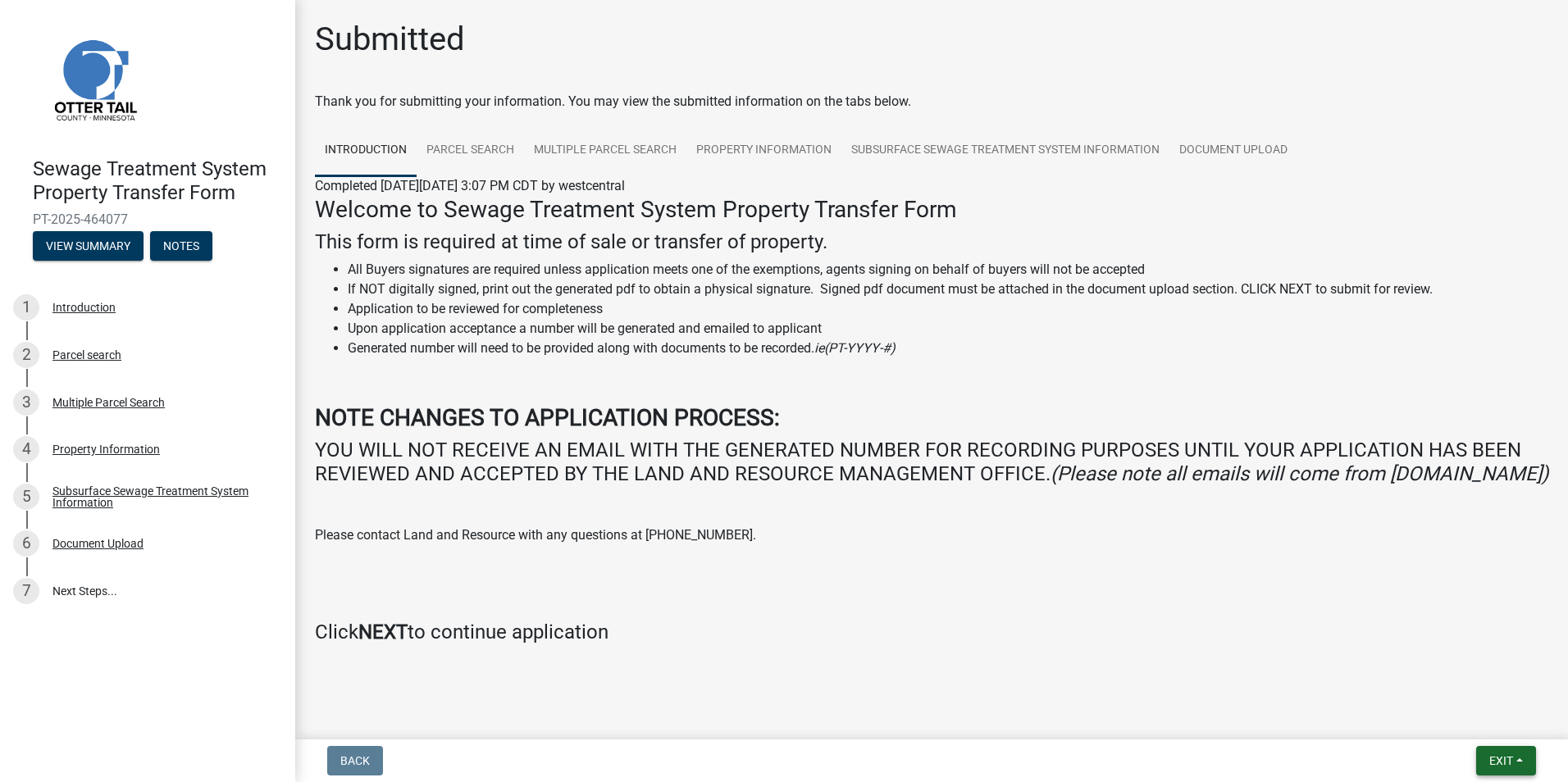
click at [1507, 757] on span "Exit" at bounding box center [1501, 760] width 24 height 13
click at [1492, 722] on button "Save & Exit" at bounding box center [1470, 718] width 131 height 39
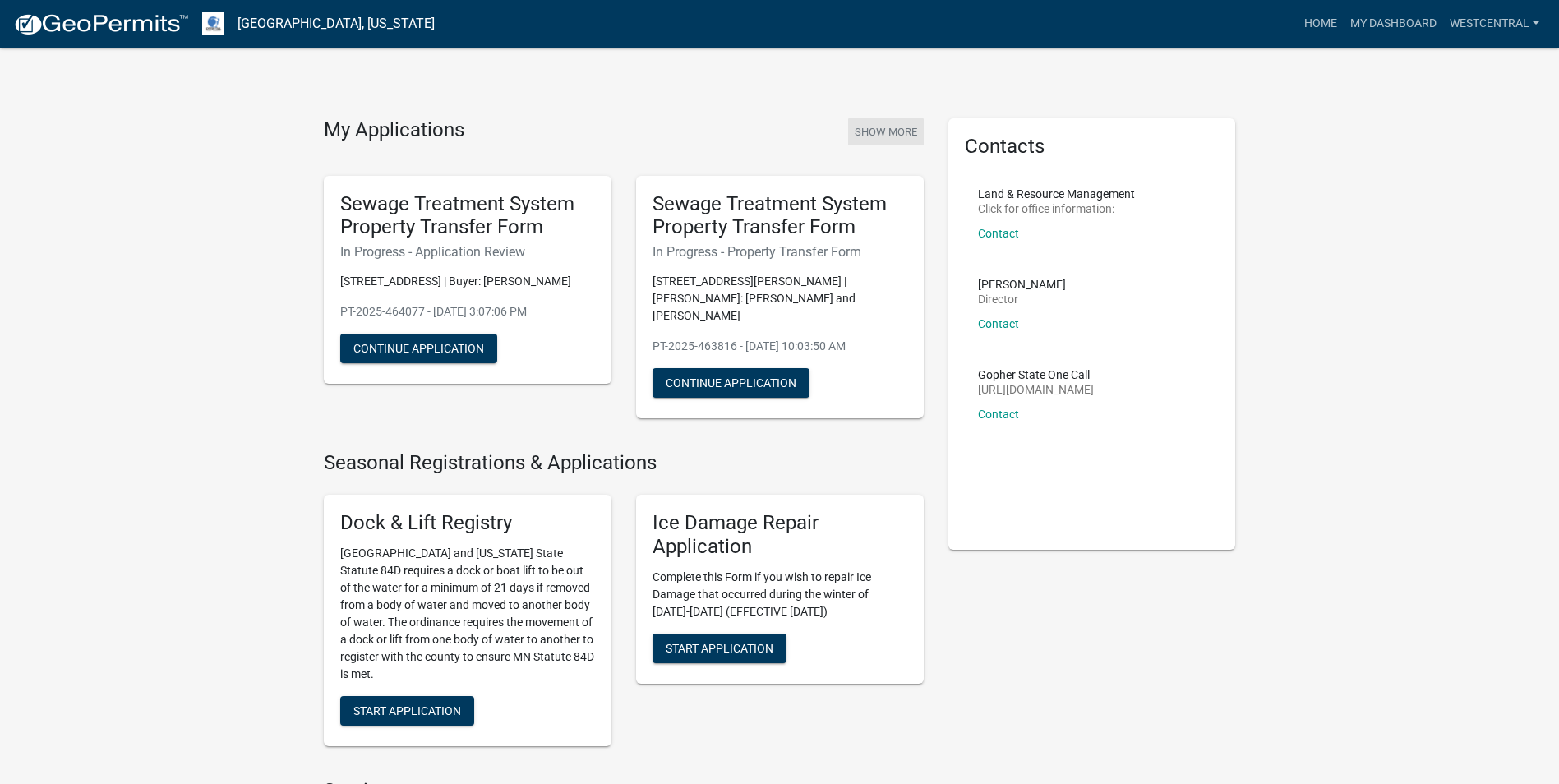
click at [871, 126] on button "Show More" at bounding box center [886, 132] width 76 height 27
click at [874, 132] on button "Show More" at bounding box center [886, 132] width 76 height 27
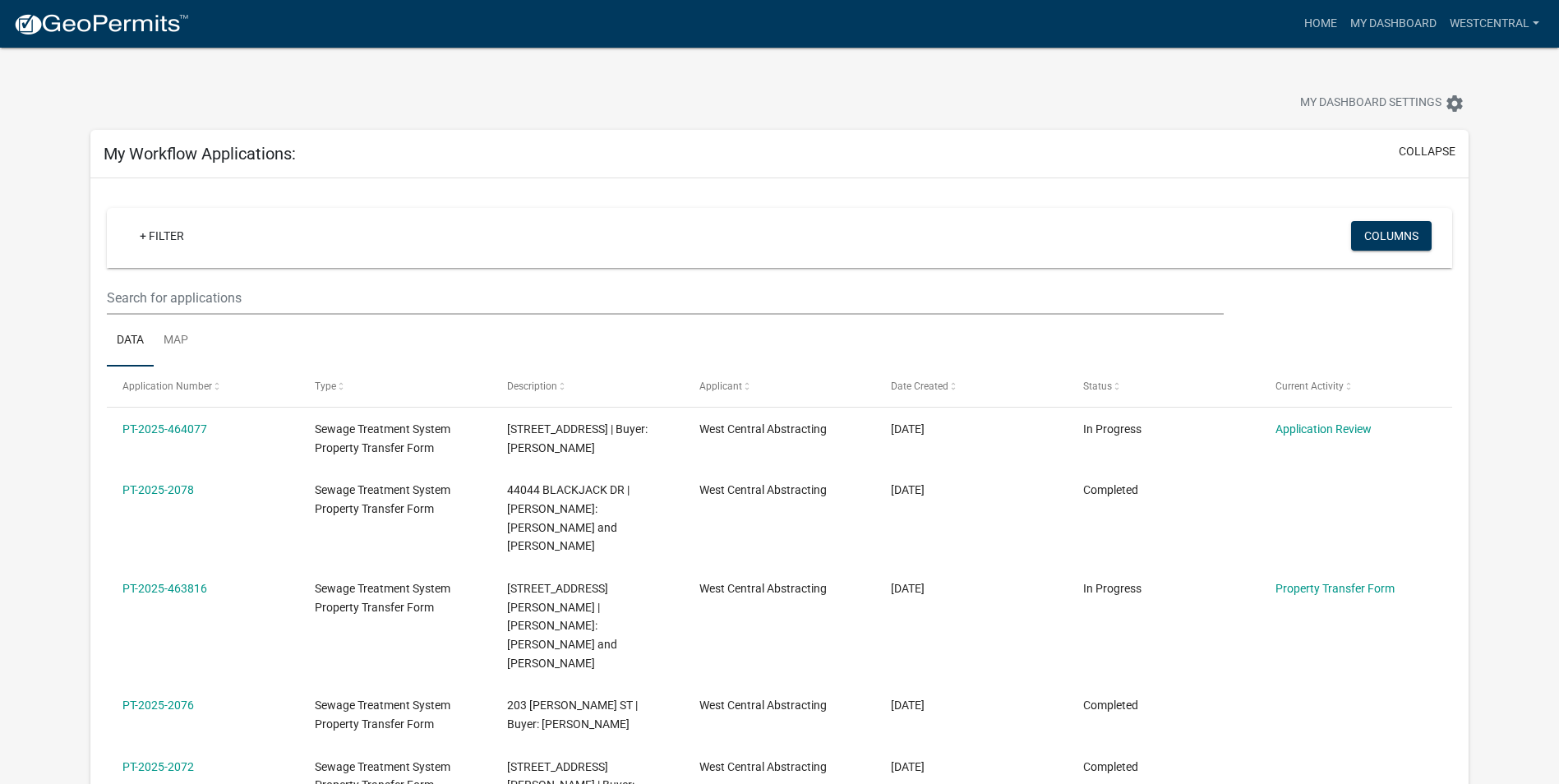
click at [467, 221] on div "+ Filter" at bounding box center [558, 238] width 888 height 34
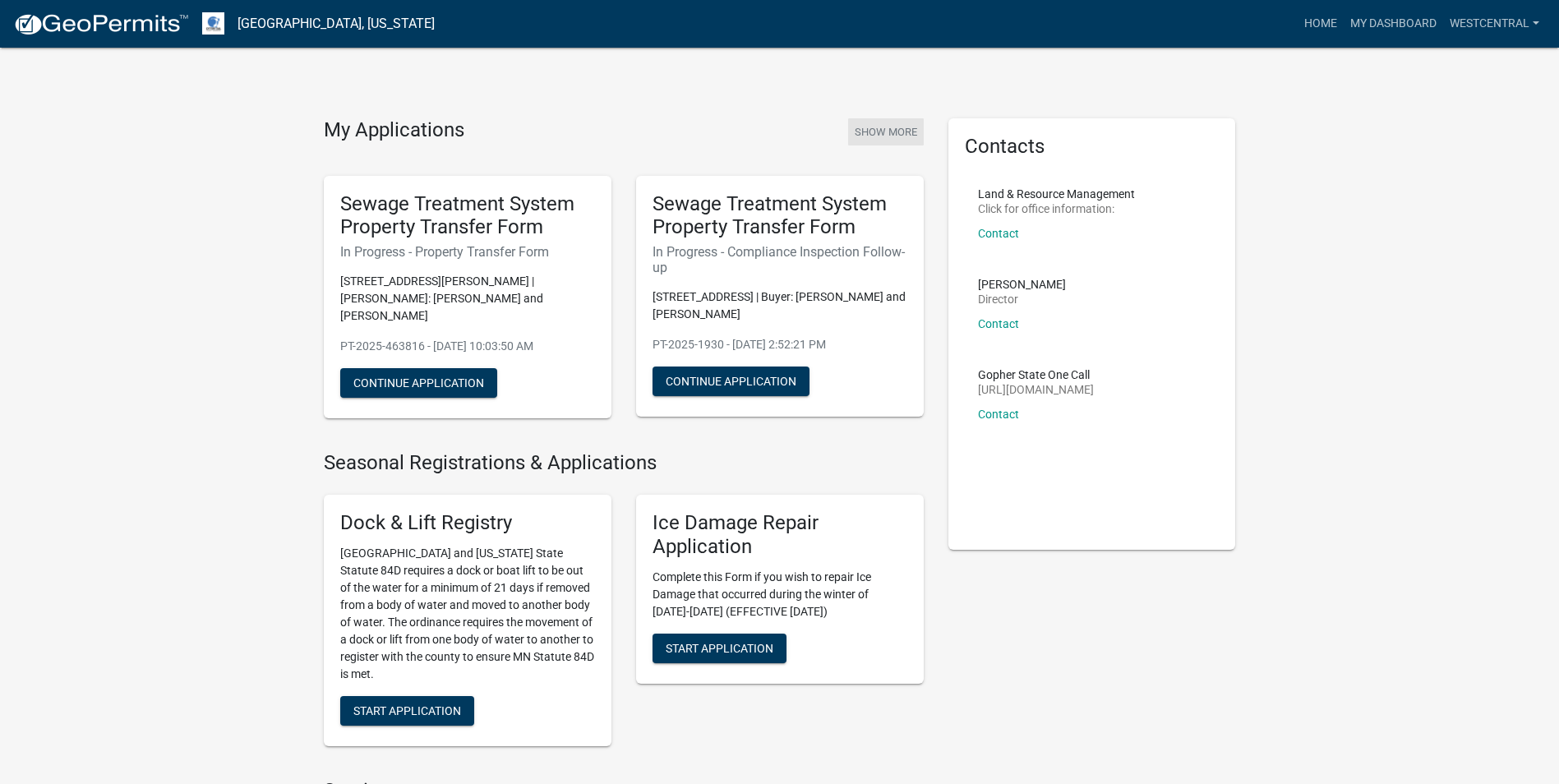
click at [890, 130] on button "Show More" at bounding box center [886, 132] width 76 height 27
